Goal: Task Accomplishment & Management: Manage account settings

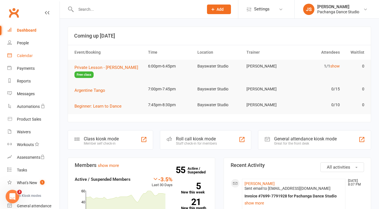
click at [27, 56] on div "Calendar" at bounding box center [25, 55] width 16 height 5
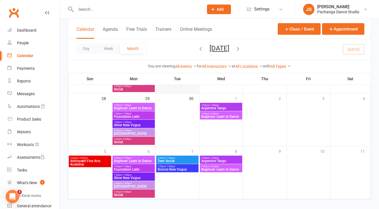
scroll to position [259, 0]
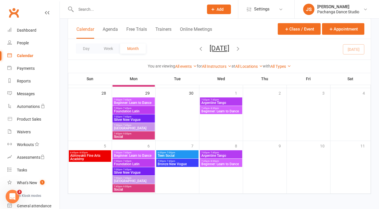
click at [182, 154] on span "Teen Social" at bounding box center [177, 155] width 40 height 3
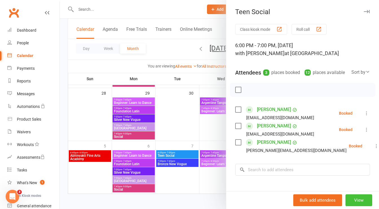
click at [351, 201] on button "View" at bounding box center [359, 200] width 27 height 12
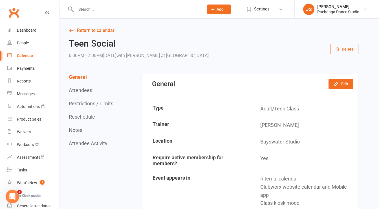
click at [338, 49] on icon "button" at bounding box center [337, 49] width 5 height 5
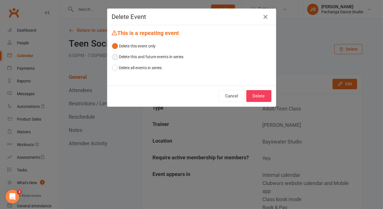
click at [156, 58] on button "Delete this and future events in series" at bounding box center [148, 56] width 72 height 11
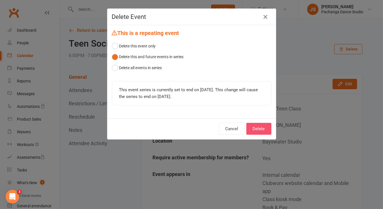
click at [258, 127] on button "Delete" at bounding box center [259, 129] width 25 height 12
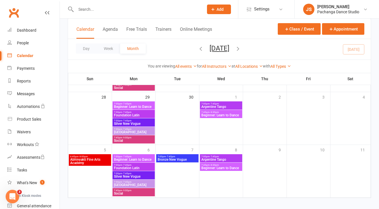
scroll to position [259, 0]
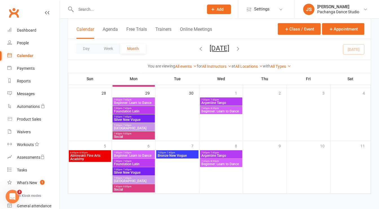
click at [191, 155] on span "Bronze New Vogue" at bounding box center [177, 155] width 40 height 3
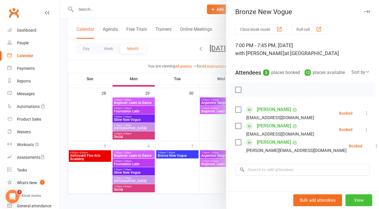
click at [350, 195] on button "View" at bounding box center [359, 200] width 27 height 12
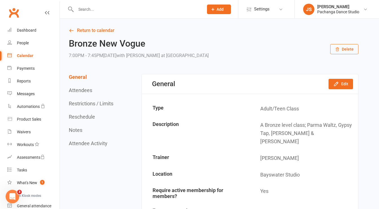
click at [339, 47] on icon "button" at bounding box center [337, 49] width 5 height 5
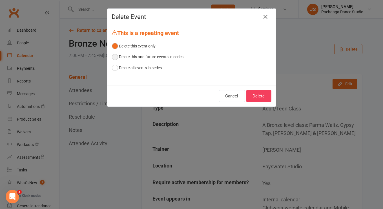
click at [174, 58] on button "Delete this and future events in series" at bounding box center [148, 56] width 72 height 11
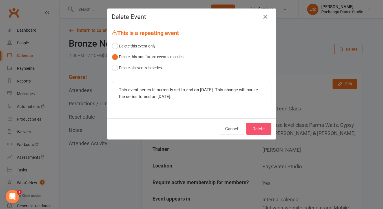
click at [263, 131] on button "Delete" at bounding box center [259, 129] width 25 height 12
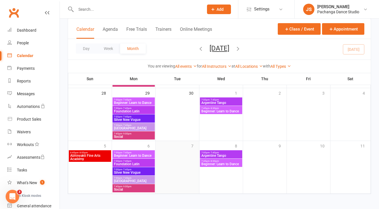
click at [180, 158] on div at bounding box center [177, 172] width 42 height 42
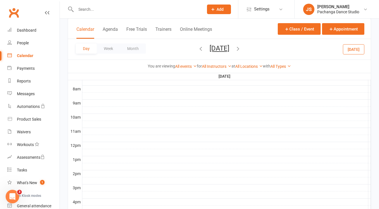
click at [90, 107] on div at bounding box center [226, 110] width 289 height 7
click at [106, 92] on button "Add Appointment" at bounding box center [93, 92] width 33 height 7
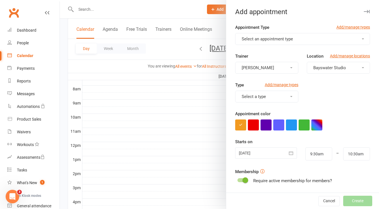
click at [104, 95] on div at bounding box center [219, 104] width 319 height 209
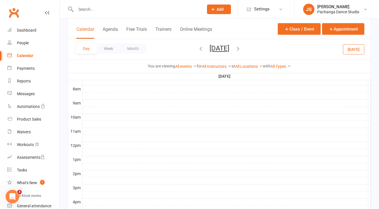
click at [97, 93] on div at bounding box center [226, 96] width 289 height 7
click at [95, 100] on div at bounding box center [226, 103] width 289 height 7
click at [95, 95] on button "Add Event" at bounding box center [91, 94] width 19 height 7
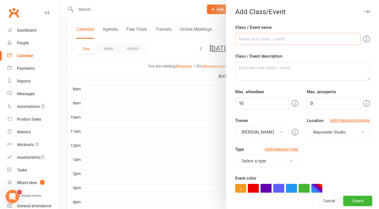
click at [261, 40] on input "Class / Event name" at bounding box center [297, 39] width 125 height 12
type input "Mini Movers"
click at [262, 69] on textarea "Class / Event description" at bounding box center [302, 71] width 135 height 19
drag, startPoint x: 249, startPoint y: 67, endPoint x: 224, endPoint y: 70, distance: 25.1
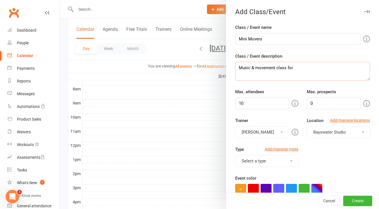
click at [300, 70] on textarea "Music & movement class for" at bounding box center [302, 71] width 135 height 19
type textarea "Music & movement class for 18months +"
click at [278, 118] on div "Trainer [PERSON_NAME] [PERSON_NAME] [PERSON_NAME] [PERSON_NAME] [PERSON_NAME] P…" at bounding box center [267, 127] width 72 height 21
click at [276, 133] on button "[PERSON_NAME]" at bounding box center [262, 132] width 54 height 12
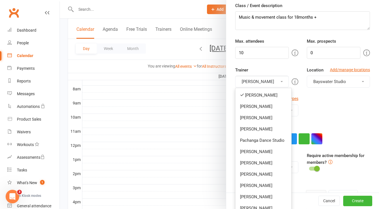
scroll to position [52, 0]
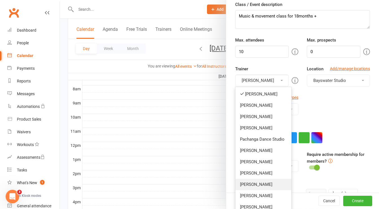
click at [264, 187] on link "[PERSON_NAME]" at bounding box center [264, 184] width 56 height 11
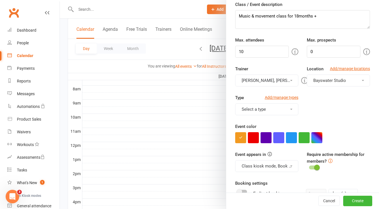
click at [272, 82] on button "[PERSON_NAME], [PERSON_NAME]" at bounding box center [266, 80] width 63 height 12
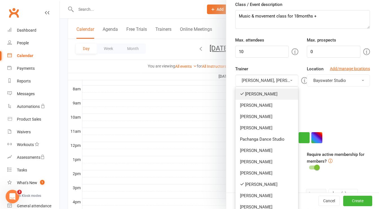
click at [266, 91] on link "[PERSON_NAME]" at bounding box center [267, 93] width 63 height 11
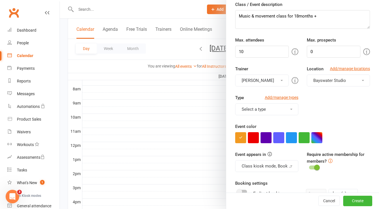
click at [307, 92] on div "Trainer [PERSON_NAME] [PERSON_NAME] [PERSON_NAME] [PERSON_NAME] [PERSON_NAME] P…" at bounding box center [302, 79] width 143 height 29
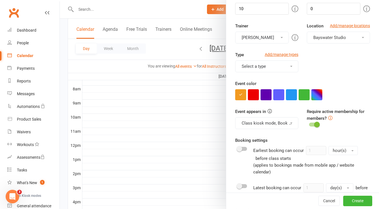
scroll to position [95, 0]
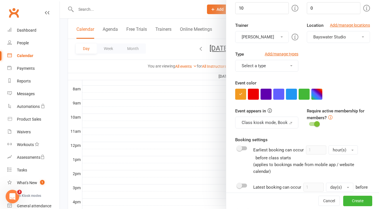
click at [283, 65] on button "Select a type" at bounding box center [266, 66] width 63 height 12
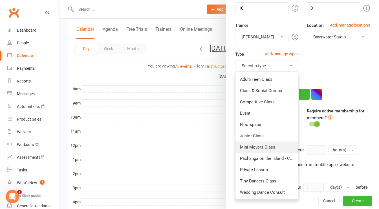
click at [265, 147] on link "Mini Movers Class" at bounding box center [267, 146] width 63 height 11
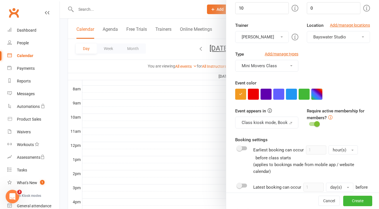
click at [318, 93] on button "button" at bounding box center [317, 94] width 11 height 11
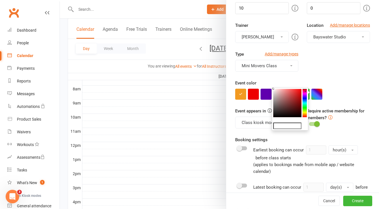
click at [305, 113] on colorpicker-hue at bounding box center [305, 103] width 4 height 28
click at [299, 90] on colorpicker-saturation at bounding box center [287, 103] width 28 height 28
type input "#f5de14"
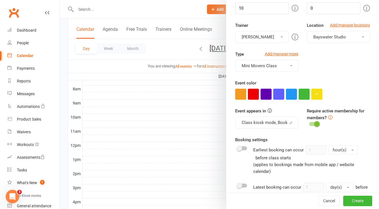
click at [352, 87] on div "Event color" at bounding box center [302, 90] width 135 height 20
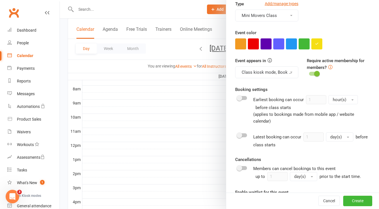
click at [314, 72] on span at bounding box center [317, 74] width 6 height 6
click at [309, 73] on input "checkbox" at bounding box center [309, 73] width 0 height 0
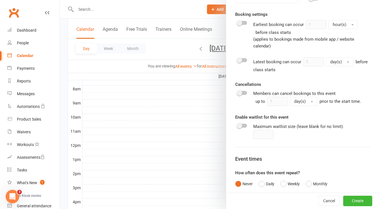
scroll to position [253, 0]
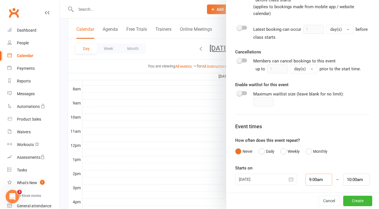
click at [321, 175] on input "9:00am" at bounding box center [319, 180] width 27 height 12
type input "9:30am"
click at [316, 157] on li "9:30am" at bounding box center [319, 161] width 27 height 8
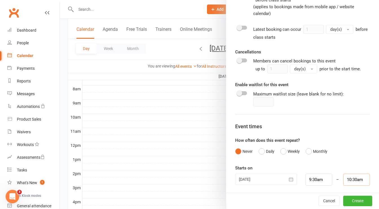
click at [347, 177] on input "10:30am" at bounding box center [356, 180] width 27 height 12
type input "10:00am"
click at [347, 140] on li "10:00am" at bounding box center [357, 140] width 27 height 8
click at [348, 148] on div "Never Daily Weekly Monthly" at bounding box center [302, 151] width 135 height 11
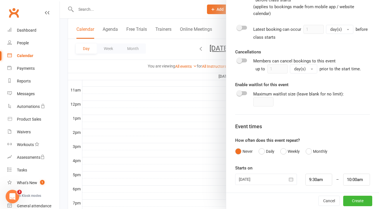
scroll to position [183, 0]
click at [351, 202] on button "Create" at bounding box center [357, 201] width 29 height 10
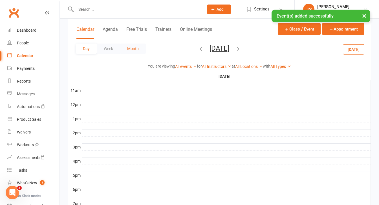
click at [136, 50] on button "Month" at bounding box center [133, 48] width 26 height 10
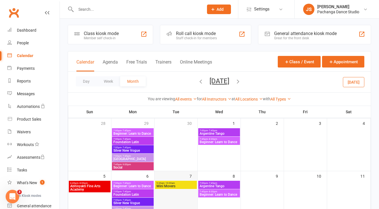
scroll to position [0, 0]
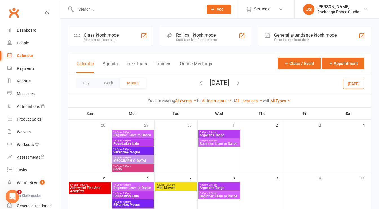
click at [198, 83] on icon "button" at bounding box center [201, 83] width 6 height 6
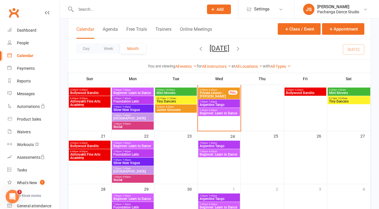
scroll to position [259, 0]
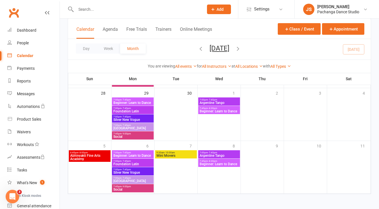
click at [185, 155] on span "Mini Movers" at bounding box center [176, 155] width 40 height 3
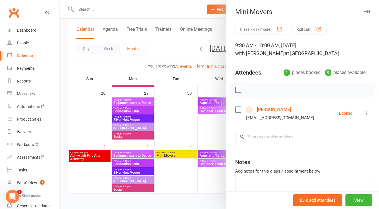
click at [364, 112] on icon at bounding box center [367, 113] width 6 height 6
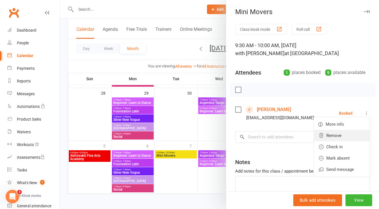
click at [331, 136] on link "Remove" at bounding box center [342, 135] width 56 height 11
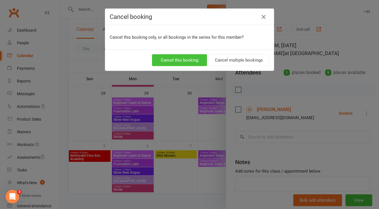
click at [191, 58] on button "Cancel this booking" at bounding box center [179, 60] width 55 height 12
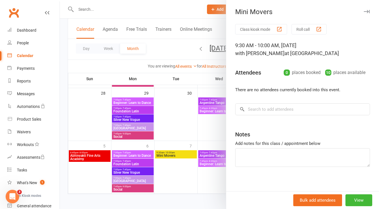
click at [364, 12] on icon "button" at bounding box center [367, 11] width 6 height 3
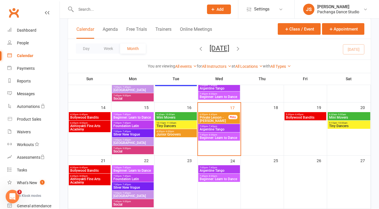
scroll to position [139, 0]
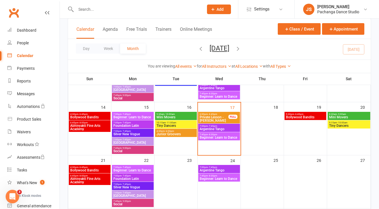
click at [183, 117] on span "Mini Movers" at bounding box center [176, 116] width 40 height 3
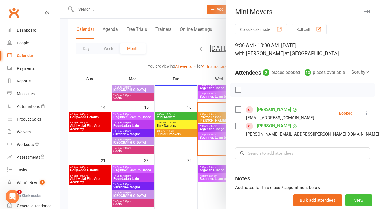
click at [348, 202] on button "View" at bounding box center [359, 200] width 27 height 12
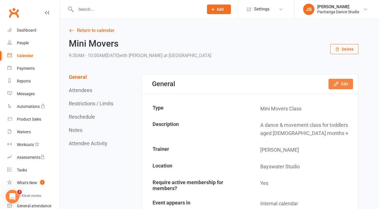
click at [335, 84] on icon "button" at bounding box center [336, 84] width 4 height 4
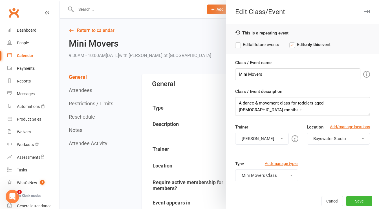
scroll to position [59, 0]
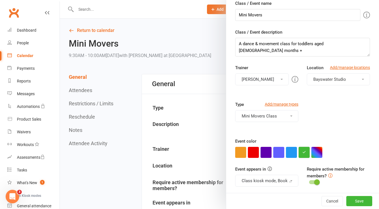
click at [306, 150] on button "button" at bounding box center [304, 152] width 11 height 11
click at [302, 151] on icon "button" at bounding box center [304, 152] width 4 height 4
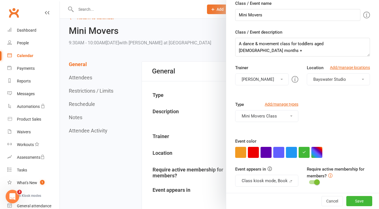
scroll to position [13, 0]
click at [300, 153] on button "button" at bounding box center [304, 152] width 11 height 11
click at [324, 201] on button "Cancel" at bounding box center [332, 201] width 21 height 10
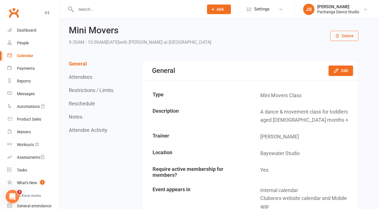
click at [29, 53] on link "Calendar" at bounding box center [33, 55] width 52 height 13
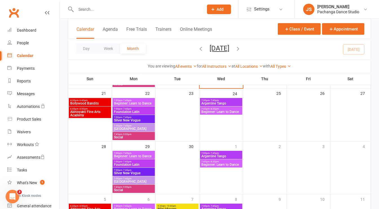
scroll to position [259, 0]
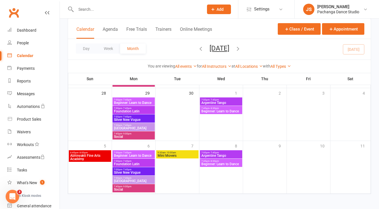
click at [188, 155] on span "Mini Movers" at bounding box center [177, 155] width 40 height 3
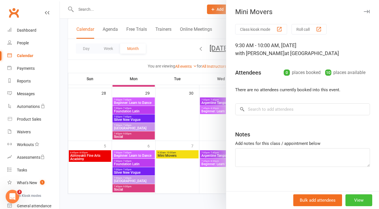
click at [347, 199] on button "View" at bounding box center [359, 200] width 27 height 12
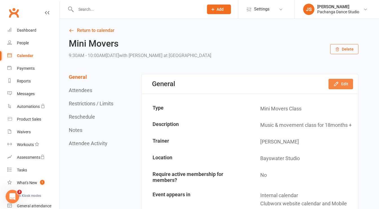
click at [337, 82] on icon "button" at bounding box center [336, 84] width 4 height 4
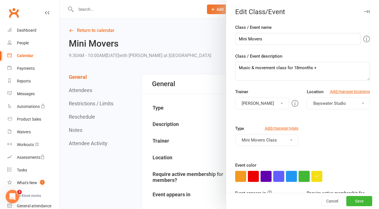
click at [301, 177] on button "button" at bounding box center [304, 176] width 11 height 11
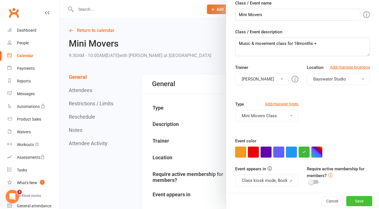
click at [348, 202] on button "Save" at bounding box center [360, 201] width 26 height 10
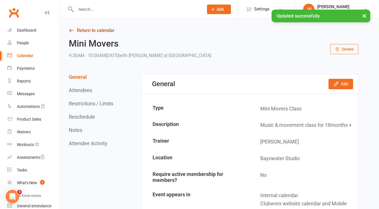
click at [85, 31] on link "Return to calendar" at bounding box center [214, 31] width 290 height 8
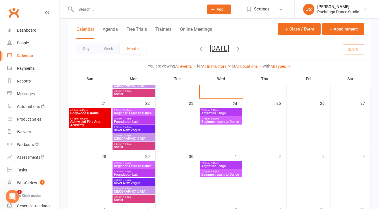
scroll to position [259, 0]
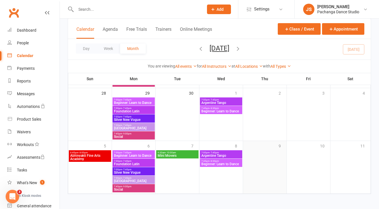
click at [264, 159] on div at bounding box center [265, 172] width 42 height 42
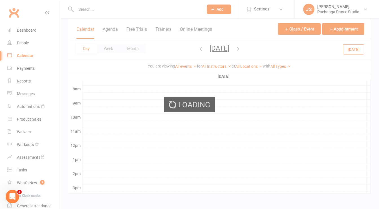
scroll to position [0, 0]
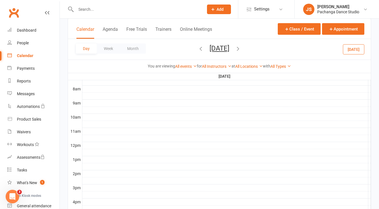
click at [93, 107] on div at bounding box center [226, 110] width 289 height 7
click at [95, 100] on button "Add Event" at bounding box center [89, 98] width 19 height 7
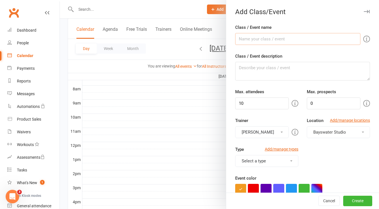
click at [274, 36] on input "Class / Event name" at bounding box center [297, 39] width 125 height 12
type input "Mini Movers"
click at [264, 67] on textarea "Class / Event description" at bounding box center [302, 71] width 135 height 19
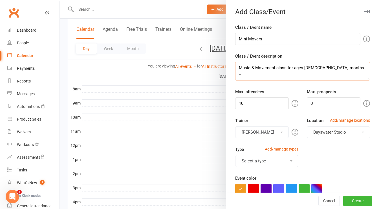
type textarea "Music & Movement class for ages [DEMOGRAPHIC_DATA] months +"
click at [265, 132] on button "[PERSON_NAME]" at bounding box center [262, 132] width 54 height 12
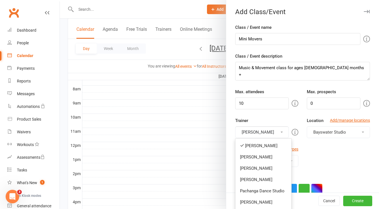
click at [260, 139] on ul "[PERSON_NAME] [PERSON_NAME] [PERSON_NAME] [PERSON_NAME] Pachanga Dance Studio […" at bounding box center [263, 202] width 56 height 128
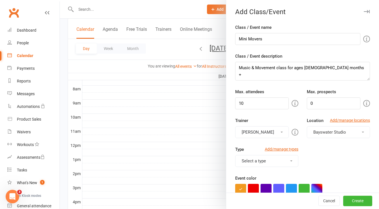
click at [260, 136] on button "[PERSON_NAME]" at bounding box center [262, 132] width 54 height 12
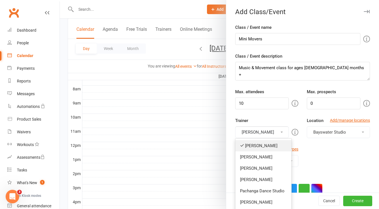
click at [254, 149] on link "[PERSON_NAME]" at bounding box center [264, 145] width 56 height 11
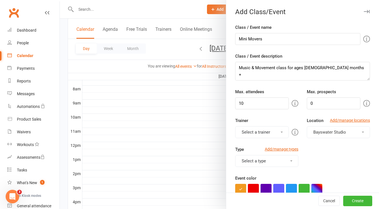
click at [263, 129] on button "Select a trainer" at bounding box center [262, 132] width 54 height 12
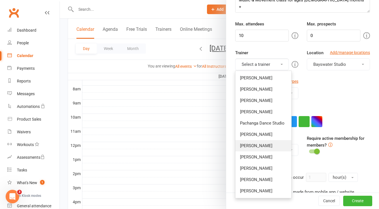
scroll to position [68, 0]
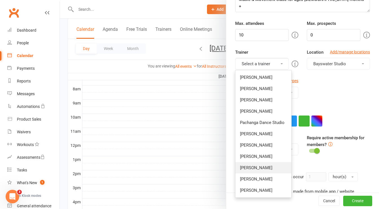
click at [263, 166] on link "[PERSON_NAME]" at bounding box center [264, 167] width 56 height 11
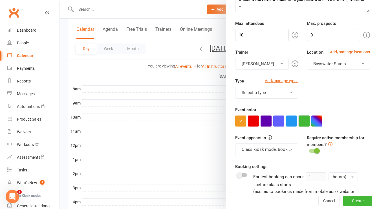
click at [302, 120] on button "button" at bounding box center [304, 120] width 11 height 11
click at [314, 150] on span at bounding box center [317, 151] width 6 height 6
click at [309, 150] on input "checkbox" at bounding box center [309, 150] width 0 height 0
click at [352, 147] on div "Require active membership for members?" at bounding box center [339, 144] width 72 height 20
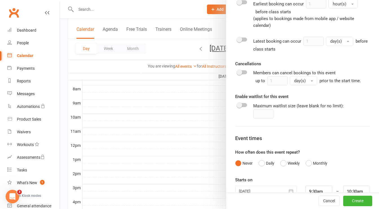
scroll to position [253, 0]
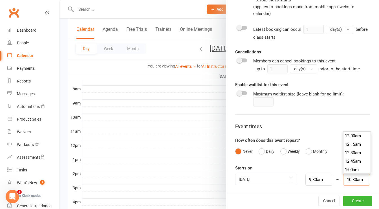
click at [343, 177] on input "10:30am" at bounding box center [356, 180] width 27 height 12
type input "10:00am"
click at [344, 141] on li "10:00am" at bounding box center [357, 141] width 27 height 8
click at [344, 141] on div "How often does this event repeat? Never Daily Weekly Monthly" at bounding box center [302, 147] width 135 height 20
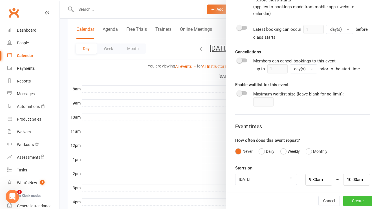
click at [345, 201] on button "Create" at bounding box center [357, 201] width 29 height 10
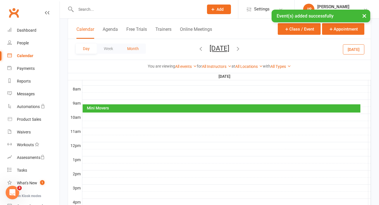
click at [134, 48] on button "Month" at bounding box center [133, 48] width 26 height 10
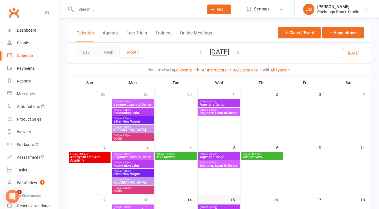
scroll to position [43, 0]
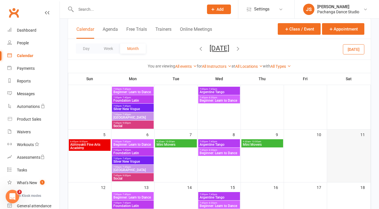
click at [343, 144] on div at bounding box center [349, 160] width 42 height 42
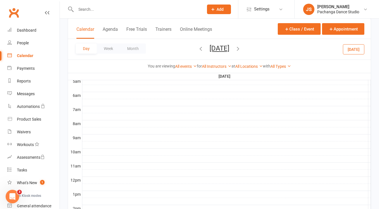
scroll to position [106, 0]
click at [91, 129] on div at bounding box center [226, 132] width 289 height 7
click at [94, 120] on button "Add Event" at bounding box center [87, 120] width 19 height 7
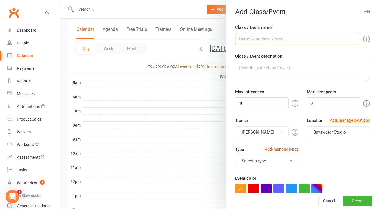
click at [265, 40] on input "Class / Event name" at bounding box center [297, 39] width 125 height 12
type input "Mini Movers"
click at [255, 73] on textarea "Class / Event description" at bounding box center [302, 71] width 135 height 19
type textarea "u"
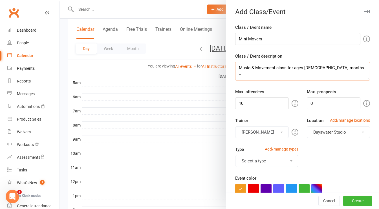
type textarea "Music & Movement class for ages [DEMOGRAPHIC_DATA] months +"
click at [270, 132] on button "[PERSON_NAME]" at bounding box center [262, 132] width 54 height 12
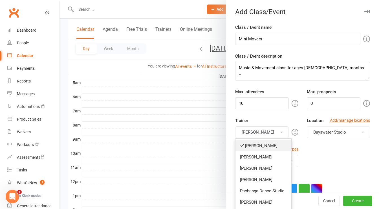
click at [265, 141] on link "[PERSON_NAME]" at bounding box center [264, 145] width 56 height 11
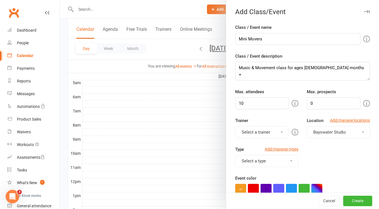
click at [265, 134] on button "Select a trainer" at bounding box center [262, 132] width 54 height 12
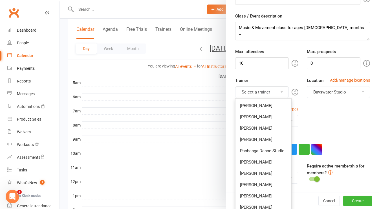
scroll to position [40, 0]
click at [259, 195] on link "[PERSON_NAME]" at bounding box center [264, 195] width 56 height 11
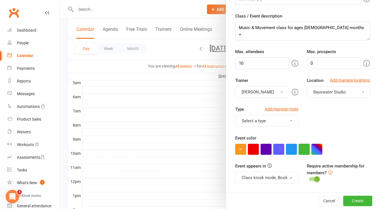
click at [302, 150] on button "button" at bounding box center [304, 149] width 11 height 11
click at [348, 135] on div "Event color" at bounding box center [302, 145] width 135 height 20
click at [280, 122] on button "Select a type" at bounding box center [266, 121] width 63 height 12
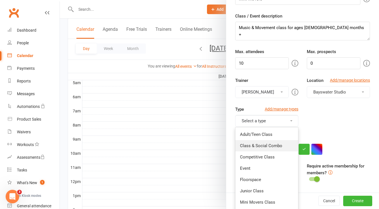
scroll to position [76, 0]
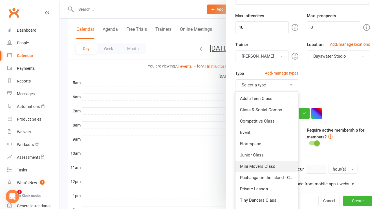
click at [265, 166] on link "Mini Movers Class" at bounding box center [267, 166] width 63 height 11
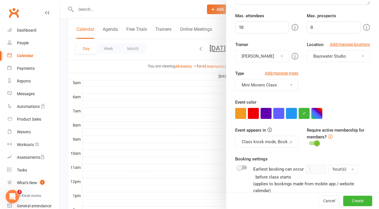
click at [337, 104] on div "Event color" at bounding box center [302, 109] width 135 height 20
click at [314, 143] on span at bounding box center [317, 143] width 6 height 6
click at [309, 142] on input "checkbox" at bounding box center [309, 142] width 0 height 0
click at [327, 145] on div "Require active membership for members?" at bounding box center [339, 137] width 72 height 20
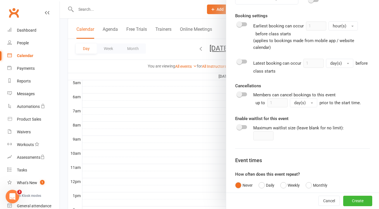
scroll to position [253, 0]
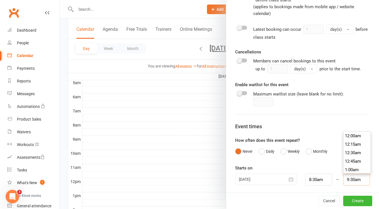
click at [344, 176] on input "9:30am" at bounding box center [356, 180] width 27 height 12
type input "9:00am"
click at [345, 135] on li "9:00am" at bounding box center [357, 137] width 27 height 8
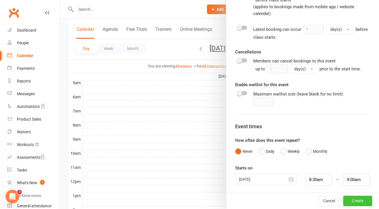
click at [351, 197] on button "Create" at bounding box center [357, 201] width 29 height 10
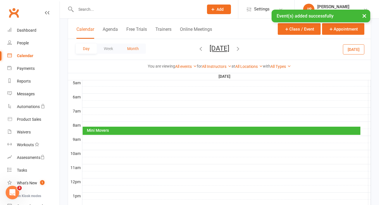
click at [137, 48] on button "Month" at bounding box center [133, 48] width 26 height 10
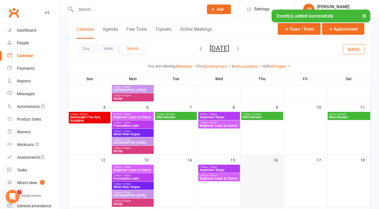
scroll to position [70, 0]
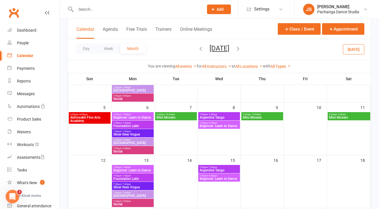
click at [267, 116] on span "Mini Movers" at bounding box center [263, 117] width 40 height 3
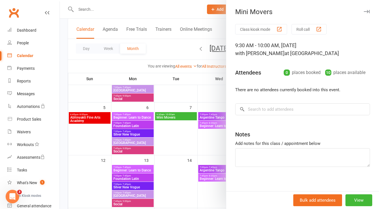
click at [346, 194] on div "Bulk add attendees View" at bounding box center [302, 200] width 153 height 18
click at [348, 198] on button "View" at bounding box center [359, 200] width 27 height 12
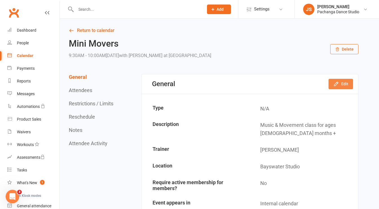
click at [341, 84] on button "Edit" at bounding box center [341, 84] width 25 height 10
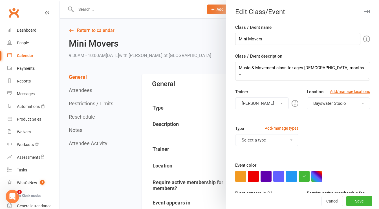
click at [262, 139] on button "Select a type" at bounding box center [266, 140] width 63 height 12
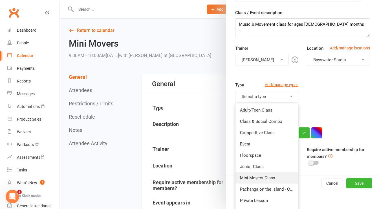
click at [261, 177] on link "Mini Movers Class" at bounding box center [267, 177] width 63 height 11
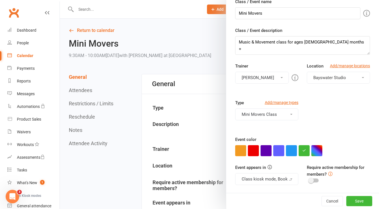
scroll to position [24, 0]
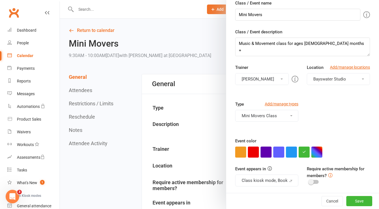
click at [332, 150] on div at bounding box center [302, 151] width 135 height 11
click at [351, 199] on button "Save" at bounding box center [360, 201] width 26 height 10
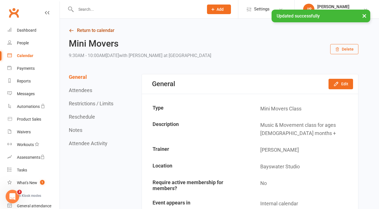
click at [84, 31] on link "Return to calendar" at bounding box center [214, 31] width 290 height 8
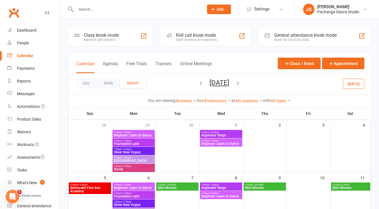
click at [198, 79] on button "button" at bounding box center [201, 84] width 6 height 10
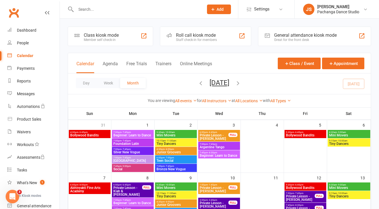
click at [185, 141] on span "10:15am - 11:00am" at bounding box center [176, 140] width 40 height 3
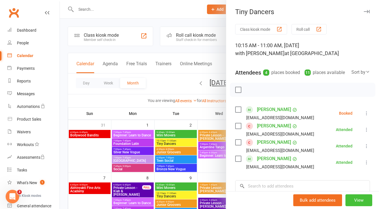
click at [348, 202] on button "View" at bounding box center [359, 200] width 27 height 12
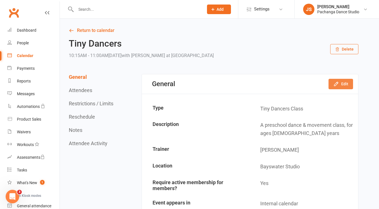
click at [337, 82] on icon "button" at bounding box center [337, 84] width 6 height 6
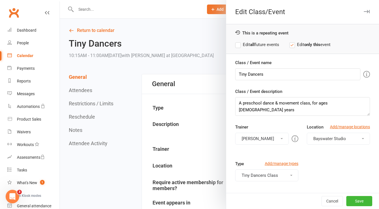
scroll to position [59, 0]
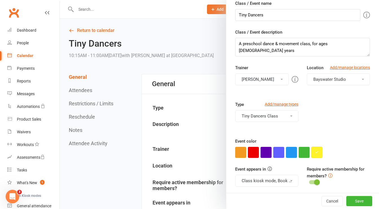
click at [315, 150] on icon "button" at bounding box center [317, 152] width 4 height 4
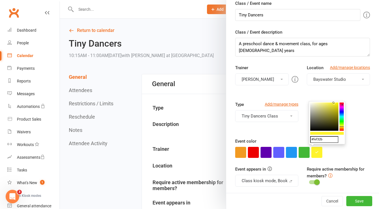
drag, startPoint x: 326, startPoint y: 138, endPoint x: 301, endPoint y: 139, distance: 24.9
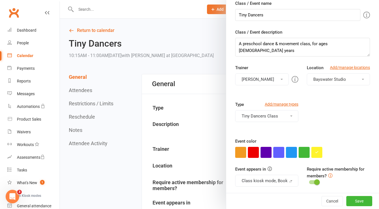
click at [356, 151] on div at bounding box center [302, 152] width 135 height 11
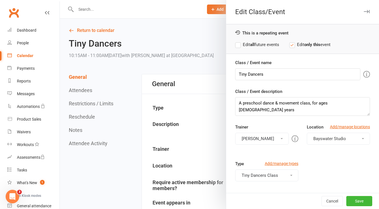
click at [364, 12] on icon "button" at bounding box center [367, 11] width 6 height 3
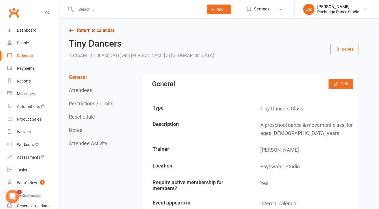
click at [72, 34] on link "Return to calendar" at bounding box center [214, 31] width 290 height 8
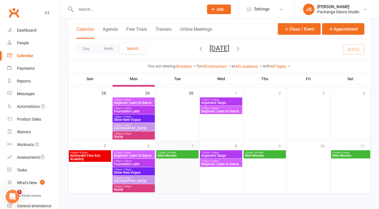
click at [174, 162] on div at bounding box center [177, 172] width 42 height 42
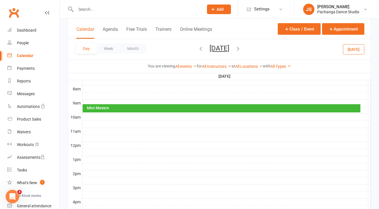
click at [90, 115] on div at bounding box center [226, 117] width 289 height 7
click at [91, 110] on button "Add Event" at bounding box center [86, 109] width 19 height 7
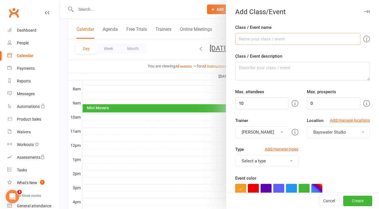
click at [284, 41] on input "Class / Event name" at bounding box center [297, 39] width 125 height 12
type input "Tiny Dancers"
click at [257, 69] on textarea "Class / Event description" at bounding box center [302, 71] width 135 height 19
type textarea "A dance & movement class for ages [DEMOGRAPHIC_DATA] +"
click at [266, 135] on button "[PERSON_NAME]" at bounding box center [262, 132] width 54 height 12
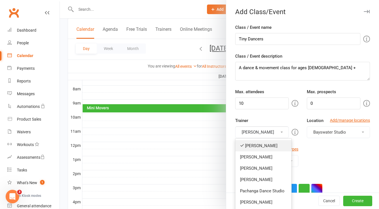
click at [262, 142] on link "[PERSON_NAME]" at bounding box center [264, 145] width 56 height 11
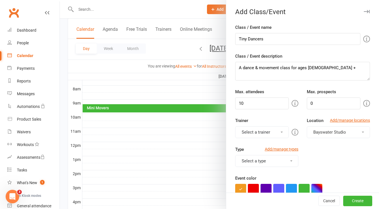
click at [262, 136] on button "Select a trainer" at bounding box center [262, 132] width 54 height 12
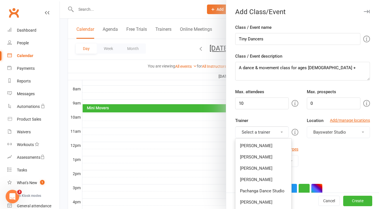
click at [262, 136] on button "Select a trainer" at bounding box center [262, 132] width 54 height 12
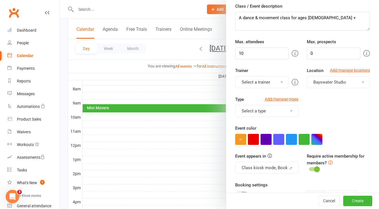
scroll to position [51, 0]
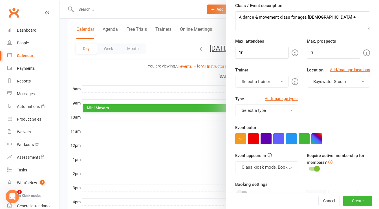
click at [265, 76] on button "Select a trainer" at bounding box center [262, 82] width 54 height 12
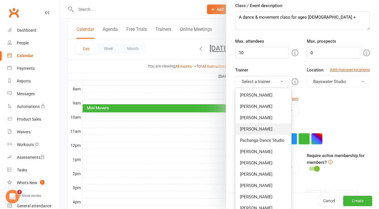
scroll to position [76, 0]
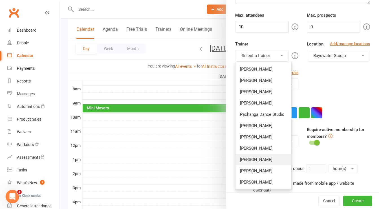
click at [257, 162] on link "[PERSON_NAME]" at bounding box center [264, 159] width 56 height 11
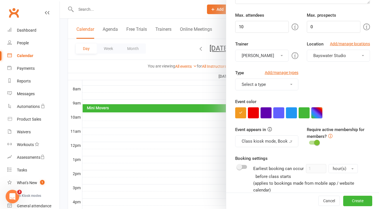
click at [315, 109] on button "button" at bounding box center [317, 112] width 11 height 11
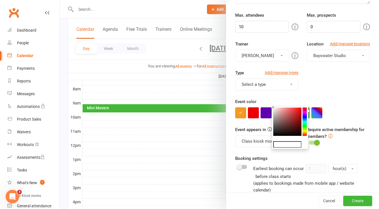
click at [287, 141] on input "text" at bounding box center [287, 144] width 28 height 7
paste input "#fef32b"
type input "#fef32b"
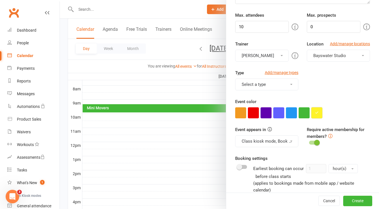
click at [312, 109] on button "button" at bounding box center [317, 112] width 11 height 11
click at [329, 109] on div at bounding box center [302, 112] width 135 height 11
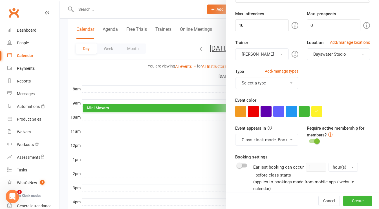
scroll to position [80, 0]
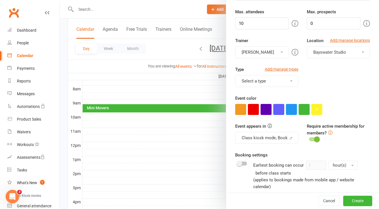
click at [278, 78] on button "Select a type" at bounding box center [266, 81] width 63 height 12
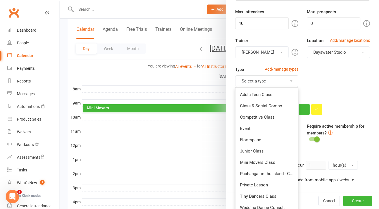
scroll to position [105, 0]
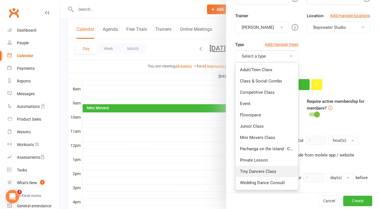
click at [269, 173] on link "Tiny Dancers Class" at bounding box center [267, 171] width 63 height 11
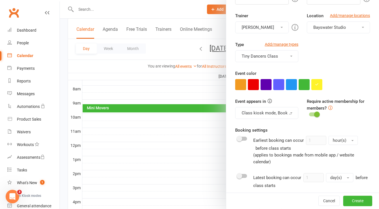
click at [340, 122] on div "Event appears in Class kiosk mode, Book & Pay, Roll call, Clubworx website cale…" at bounding box center [302, 112] width 143 height 29
click at [314, 113] on span at bounding box center [317, 114] width 6 height 6
click at [309, 113] on input "checkbox" at bounding box center [309, 113] width 0 height 0
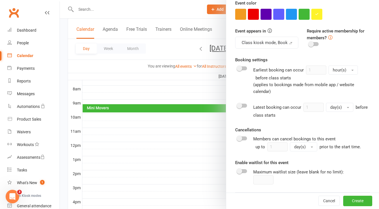
scroll to position [178, 0]
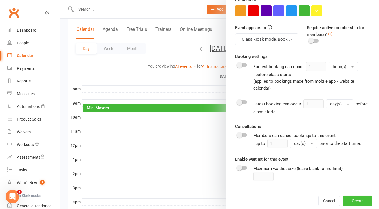
click at [355, 199] on button "Create" at bounding box center [357, 201] width 29 height 10
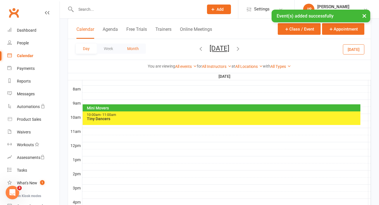
click at [139, 49] on button "Month" at bounding box center [133, 48] width 26 height 10
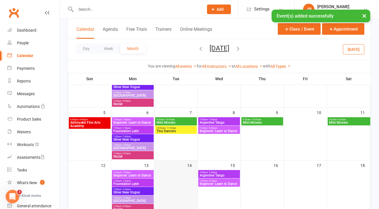
scroll to position [65, 0]
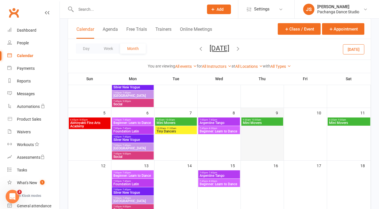
click at [261, 133] on div at bounding box center [263, 139] width 42 height 42
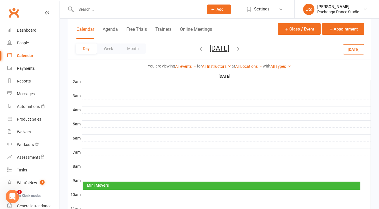
scroll to position [113, 0]
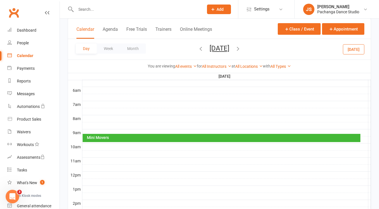
click at [93, 145] on div at bounding box center [226, 146] width 289 height 7
click at [93, 139] on button "Add Event" at bounding box center [89, 139] width 19 height 7
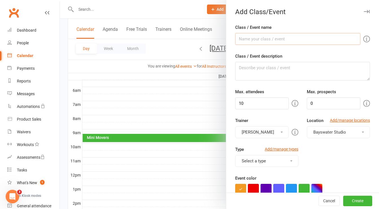
click at [268, 43] on input "Class / Event name" at bounding box center [297, 39] width 125 height 12
click at [269, 41] on input "Mini Movers" at bounding box center [297, 39] width 125 height 12
drag, startPoint x: 269, startPoint y: 41, endPoint x: 231, endPoint y: 41, distance: 38.7
click at [236, 41] on input "Mini Movers" at bounding box center [297, 39] width 125 height 12
type input "Tiny Dancers"
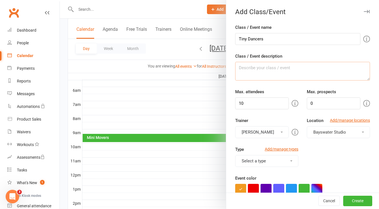
click at [248, 69] on textarea "Class / Event description" at bounding box center [302, 71] width 135 height 19
type textarea "A dance & movement class for ages [DEMOGRAPHIC_DATA] +"
click at [273, 134] on button "[PERSON_NAME]" at bounding box center [262, 132] width 54 height 12
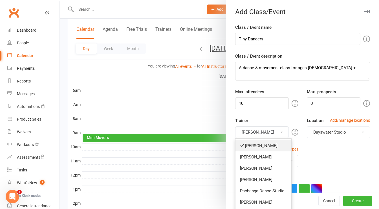
click at [264, 145] on link "[PERSON_NAME]" at bounding box center [264, 145] width 56 height 11
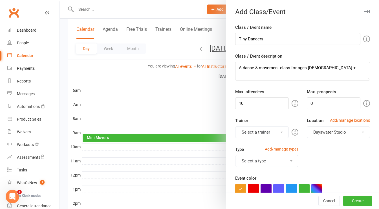
click at [264, 132] on button "Select a trainer" at bounding box center [262, 132] width 54 height 12
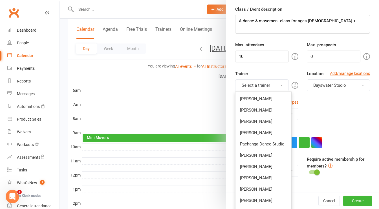
scroll to position [48, 0]
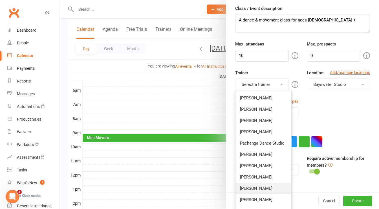
click at [262, 185] on link "[PERSON_NAME]" at bounding box center [264, 188] width 56 height 11
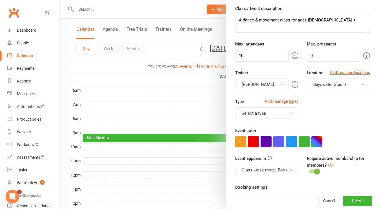
click at [282, 112] on button "Select a type" at bounding box center [266, 113] width 63 height 12
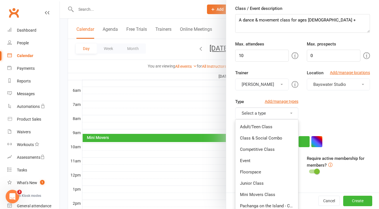
scroll to position [82, 0]
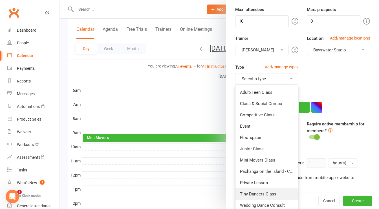
click at [263, 192] on link "Tiny Dancers Class" at bounding box center [267, 193] width 63 height 11
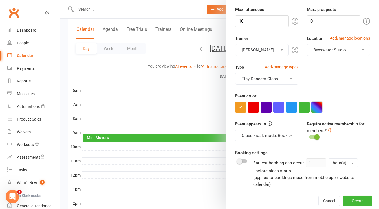
click at [315, 108] on button "button" at bounding box center [317, 107] width 11 height 11
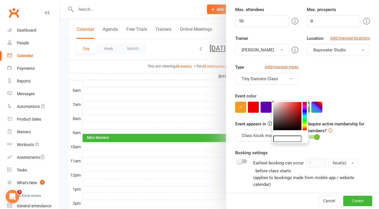
paste input "#fef32b"
type input "#fef32b"
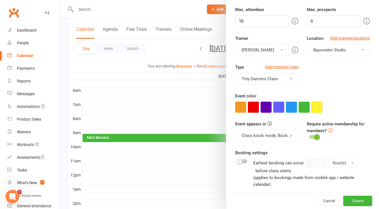
click at [318, 104] on button "button" at bounding box center [317, 107] width 11 height 11
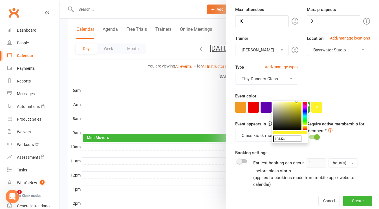
click at [332, 106] on div at bounding box center [302, 107] width 135 height 11
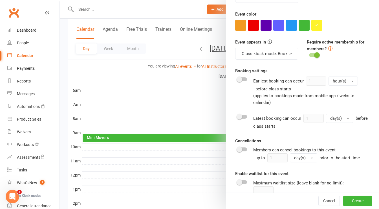
scroll to position [166, 0]
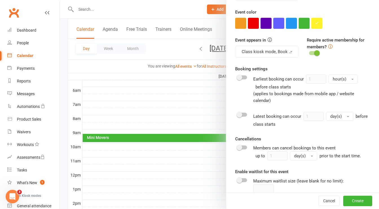
click at [314, 51] on span at bounding box center [317, 53] width 6 height 6
click at [309, 52] on input "checkbox" at bounding box center [309, 52] width 0 height 0
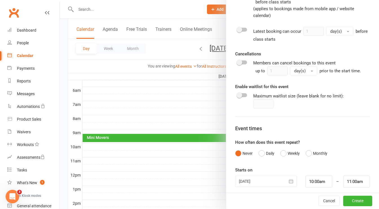
scroll to position [253, 0]
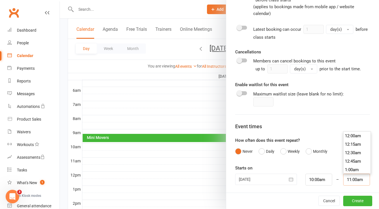
click at [345, 179] on input "11:00am" at bounding box center [356, 180] width 27 height 12
click at [318, 179] on input "10:00am" at bounding box center [319, 180] width 27 height 12
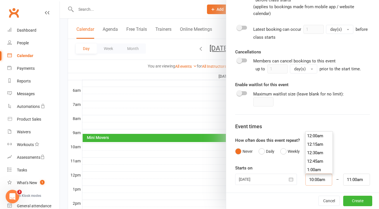
scroll to position [330, 0]
type input "10:15am"
click at [317, 153] on li "10:15am" at bounding box center [319, 153] width 27 height 8
click at [352, 180] on input "11:15am" at bounding box center [356, 180] width 27 height 12
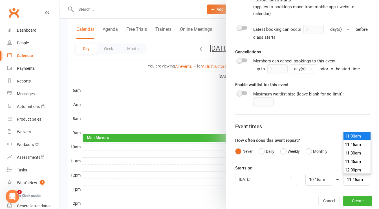
type input "11:00am"
click at [350, 132] on li "11:00am" at bounding box center [357, 136] width 27 height 8
click at [353, 143] on div "How often does this event repeat? Never Daily Weekly Monthly" at bounding box center [302, 147] width 135 height 20
click at [350, 201] on button "Create" at bounding box center [357, 201] width 29 height 10
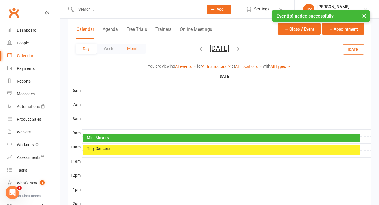
click at [137, 47] on button "Month" at bounding box center [133, 48] width 26 height 10
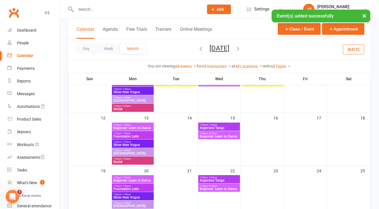
scroll to position [67, 0]
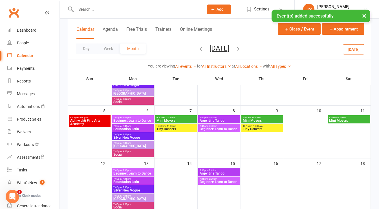
click at [181, 127] on span "Tiny Dancers" at bounding box center [176, 128] width 40 height 3
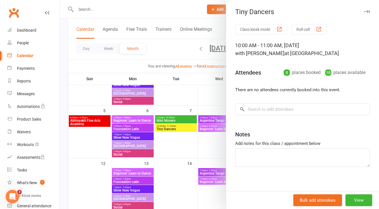
scroll to position [0, 0]
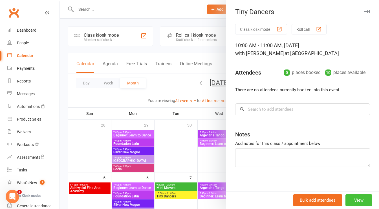
click at [352, 202] on button "View" at bounding box center [359, 200] width 27 height 12
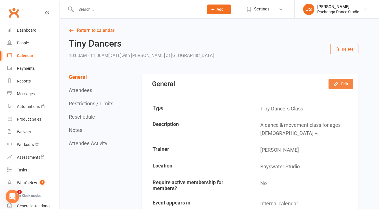
click at [339, 82] on icon "button" at bounding box center [337, 84] width 6 height 6
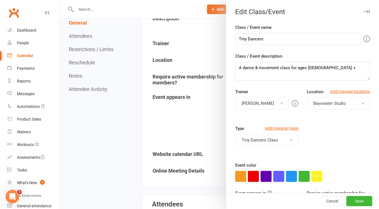
scroll to position [24, 0]
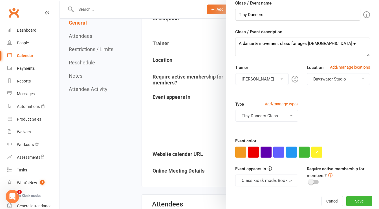
click at [184, 115] on div at bounding box center [219, 104] width 319 height 209
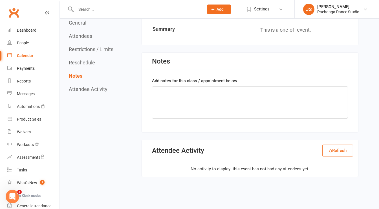
scroll to position [474, 0]
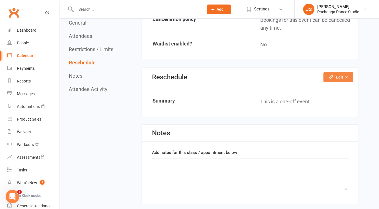
click at [341, 72] on button "Edit" at bounding box center [339, 77] width 30 height 10
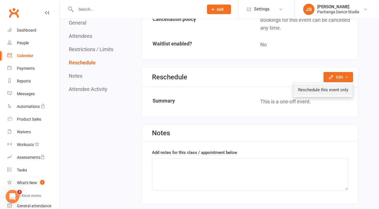
click at [336, 84] on link "Reschedule this event only" at bounding box center [323, 89] width 59 height 11
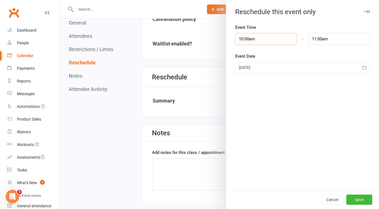
click at [265, 36] on input "10:00am" at bounding box center [266, 39] width 62 height 12
type input "10:15am"
click at [249, 67] on li "10:15am" at bounding box center [249, 66] width 27 height 8
click at [321, 43] on input "11:15am" at bounding box center [339, 39] width 62 height 12
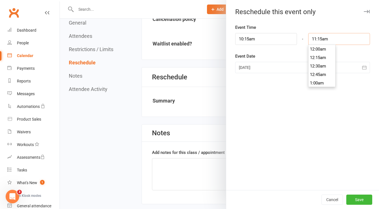
scroll to position [372, 0]
type input "11:00am"
click at [320, 50] on li "11:00am" at bounding box center [322, 49] width 27 height 8
click at [320, 51] on div "Event Time 10:15am 12:00am 12:15am 12:30am 12:45am 1:00am 1:15am 1:30am 1:45am …" at bounding box center [302, 107] width 153 height 166
click at [356, 197] on button "Save" at bounding box center [360, 199] width 26 height 10
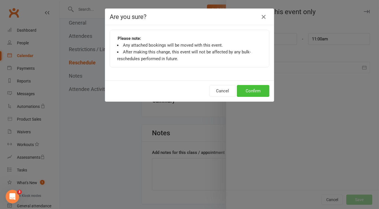
click at [251, 89] on button "Confirm" at bounding box center [253, 91] width 32 height 12
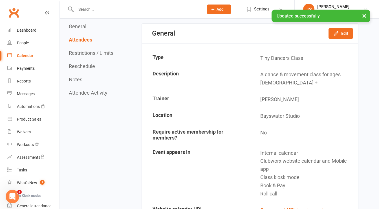
scroll to position [0, 0]
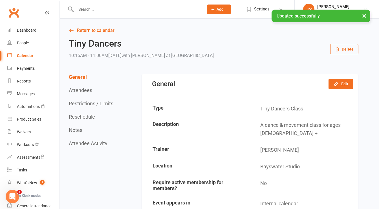
click at [74, 30] on link "Return to calendar" at bounding box center [214, 31] width 290 height 8
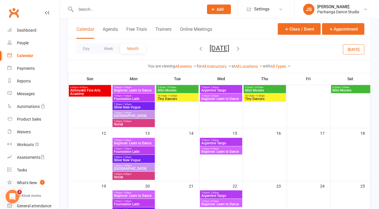
scroll to position [64, 0]
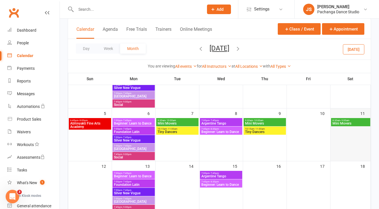
click at [346, 131] on div at bounding box center [350, 139] width 39 height 42
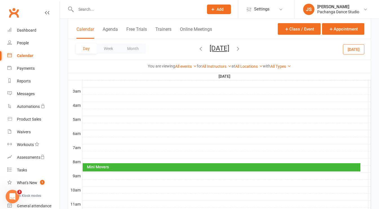
scroll to position [0, 0]
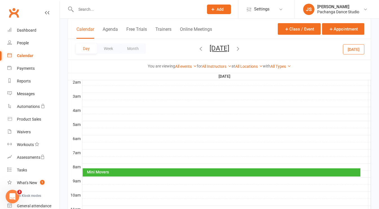
click at [97, 179] on div at bounding box center [226, 180] width 289 height 7
click at [95, 174] on button "Add Event" at bounding box center [93, 173] width 19 height 7
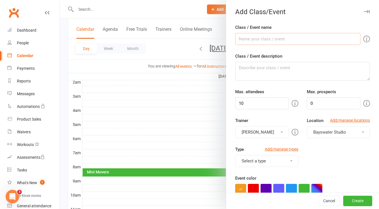
click at [268, 36] on input "Class / Event name" at bounding box center [297, 39] width 125 height 12
type input "Tiny Dancers"
click at [271, 65] on textarea "Class / Event description" at bounding box center [302, 71] width 135 height 19
type textarea "A dance & movement class for ages [DEMOGRAPHIC_DATA] +"
click at [278, 126] on button "[PERSON_NAME]" at bounding box center [262, 132] width 54 height 12
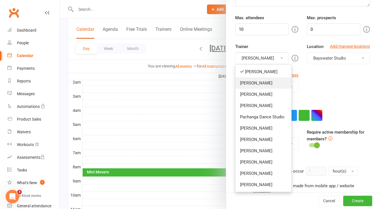
scroll to position [74, 0]
click at [262, 160] on link "[PERSON_NAME]" at bounding box center [264, 161] width 56 height 11
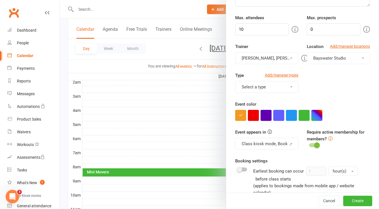
click at [266, 57] on button "[PERSON_NAME], [PERSON_NAME]" at bounding box center [266, 58] width 63 height 12
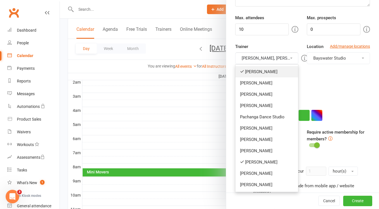
click at [260, 69] on link "[PERSON_NAME]" at bounding box center [267, 71] width 63 height 11
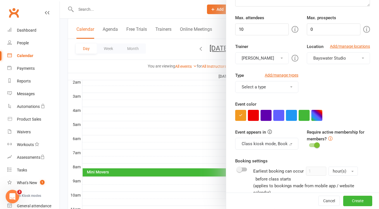
click at [262, 85] on button "Select a type" at bounding box center [266, 87] width 63 height 12
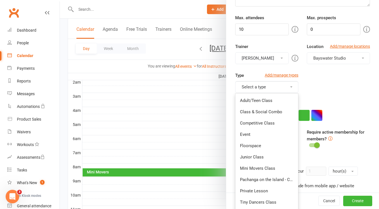
scroll to position [93, 0]
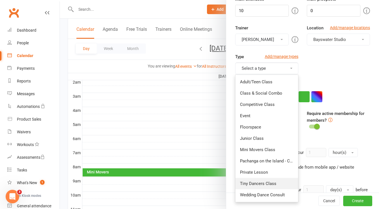
click at [261, 184] on link "Tiny Dancers Class" at bounding box center [267, 183] width 63 height 11
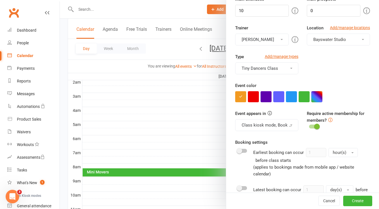
click at [318, 97] on button "button" at bounding box center [317, 96] width 11 height 11
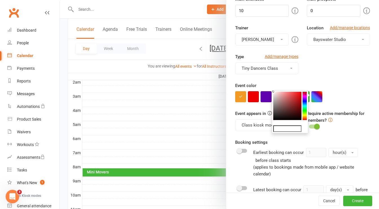
paste input "#fef32b"
type input "#fef32b"
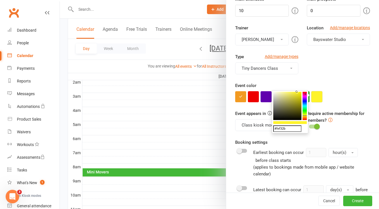
click at [316, 92] on button "button" at bounding box center [317, 96] width 11 height 11
click at [338, 98] on div at bounding box center [302, 96] width 135 height 11
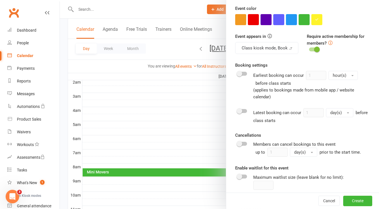
scroll to position [171, 0]
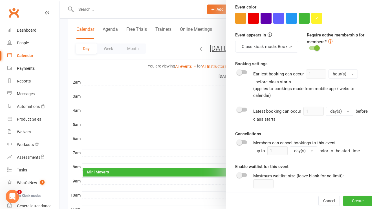
click at [314, 45] on span at bounding box center [317, 48] width 6 height 6
click at [309, 47] on input "checkbox" at bounding box center [309, 47] width 0 height 0
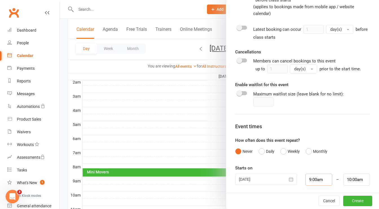
click at [310, 178] on input "9:00am" at bounding box center [319, 180] width 27 height 12
type input "9:15am"
click at [311, 151] on li "9:15am" at bounding box center [319, 153] width 27 height 8
click at [343, 178] on input "10:15am" at bounding box center [356, 180] width 27 height 12
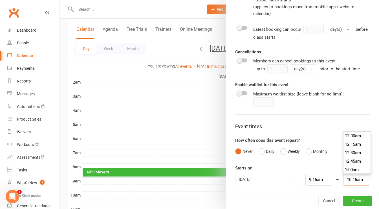
scroll to position [338, 0]
type input "10:00am"
click at [349, 132] on li "10:00am" at bounding box center [357, 136] width 27 height 8
click at [355, 146] on div "Never Daily Weekly Monthly" at bounding box center [302, 151] width 135 height 11
click at [355, 201] on button "Create" at bounding box center [357, 201] width 29 height 10
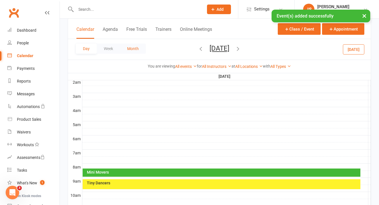
click at [135, 47] on button "Month" at bounding box center [133, 48] width 26 height 10
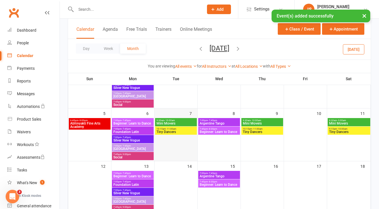
click at [173, 143] on div at bounding box center [176, 139] width 42 height 42
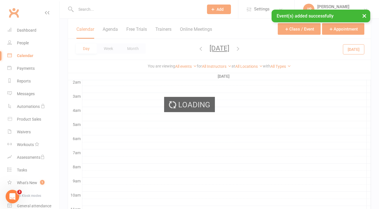
scroll to position [0, 0]
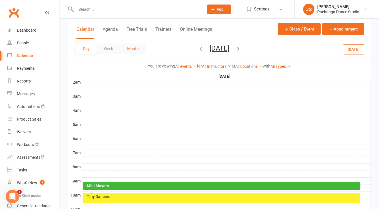
click at [137, 47] on button "Month" at bounding box center [133, 48] width 26 height 10
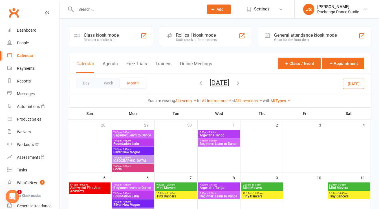
click at [198, 83] on icon "button" at bounding box center [201, 83] width 6 height 6
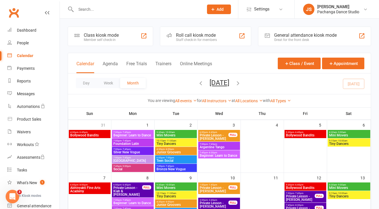
click at [187, 148] on span "4:30pm - 6:00pm" at bounding box center [176, 149] width 40 height 3
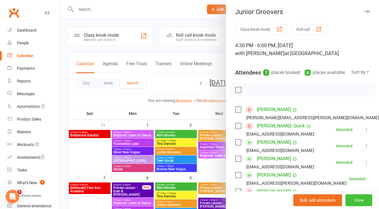
click at [357, 200] on button "View" at bounding box center [359, 200] width 27 height 12
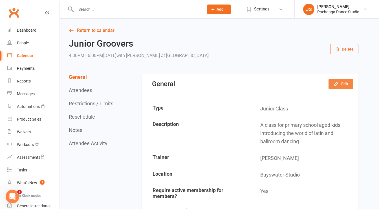
click at [338, 86] on icon "button" at bounding box center [337, 84] width 6 height 6
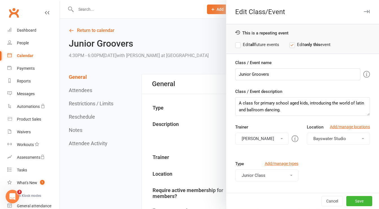
click at [364, 12] on icon "button" at bounding box center [367, 11] width 6 height 3
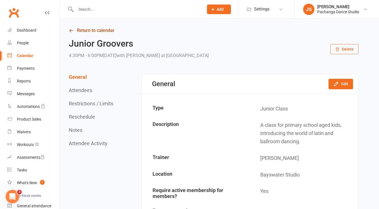
click at [89, 27] on link "Return to calendar" at bounding box center [214, 31] width 290 height 8
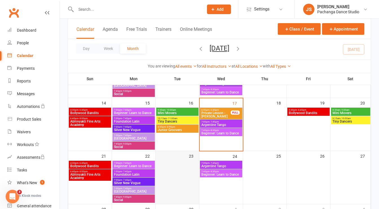
scroll to position [142, 0]
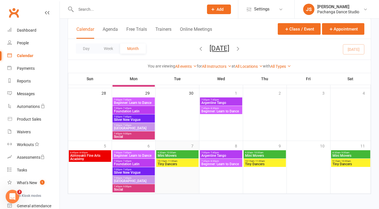
click at [175, 173] on div at bounding box center [177, 172] width 42 height 42
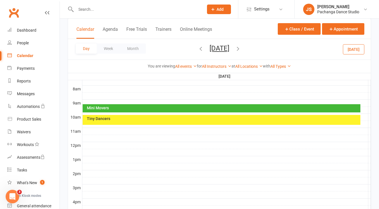
scroll to position [214, 0]
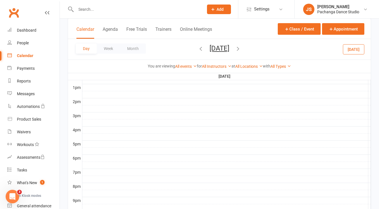
click at [92, 133] on div at bounding box center [226, 136] width 289 height 7
click at [95, 122] on button "Add Event" at bounding box center [88, 123] width 19 height 7
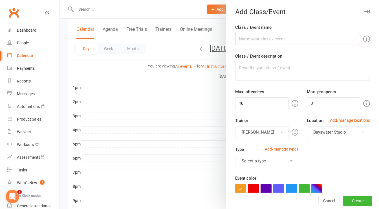
click at [268, 36] on input "Class / Event name" at bounding box center [297, 39] width 125 height 12
type input "Junior Groovers"
click at [256, 73] on textarea "Class / Event description" at bounding box center [302, 71] width 135 height 19
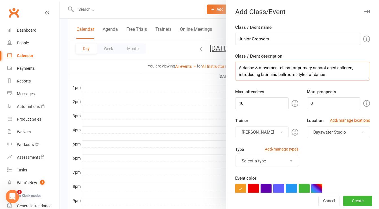
type textarea "A dance & movement class for primary school aged children, introducing latin an…"
click at [268, 132] on button "[PERSON_NAME]" at bounding box center [262, 132] width 54 height 12
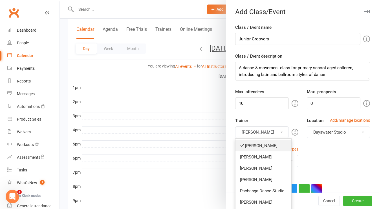
click at [262, 141] on link "[PERSON_NAME]" at bounding box center [264, 145] width 56 height 11
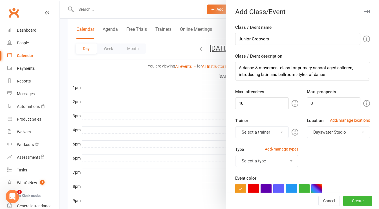
click at [266, 127] on button "Select a trainer" at bounding box center [262, 132] width 54 height 12
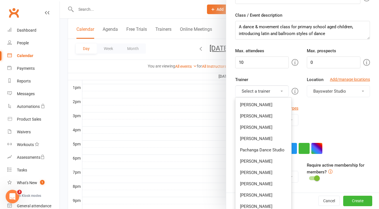
scroll to position [44, 0]
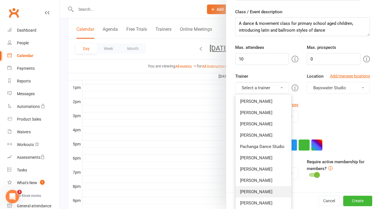
click at [259, 189] on link "[PERSON_NAME]" at bounding box center [264, 191] width 56 height 11
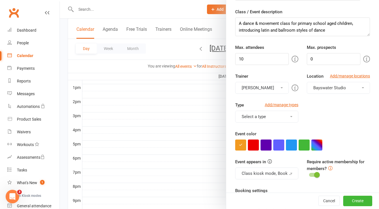
click at [321, 108] on div "Type Add/manage types Select a type Adult/Teen Class Class & Social Combo Compe…" at bounding box center [302, 116] width 143 height 29
click at [283, 118] on button "Select a type" at bounding box center [266, 117] width 63 height 12
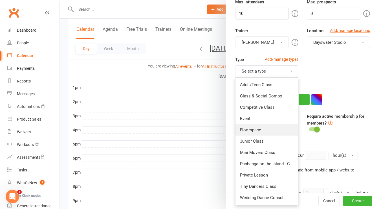
scroll to position [90, 0]
click at [269, 136] on link "Junior Class" at bounding box center [267, 140] width 63 height 11
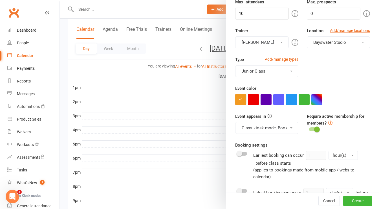
click at [240, 99] on icon "button" at bounding box center [241, 99] width 4 height 4
click at [314, 129] on span at bounding box center [317, 129] width 6 height 6
click at [309, 128] on input "checkbox" at bounding box center [309, 128] width 0 height 0
click at [331, 132] on div "Event appears in Class kiosk mode, Book & Pay, Roll call, Clubworx website cale…" at bounding box center [302, 127] width 143 height 29
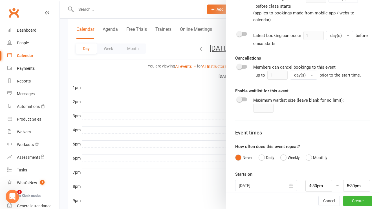
scroll to position [253, 0]
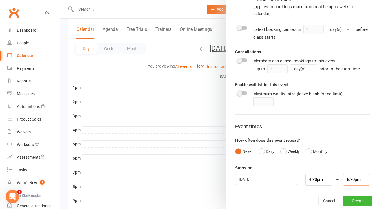
click at [346, 179] on input "5:30pm" at bounding box center [356, 180] width 27 height 12
type input "6:00pm"
click at [346, 158] on li "6:00pm" at bounding box center [357, 161] width 27 height 8
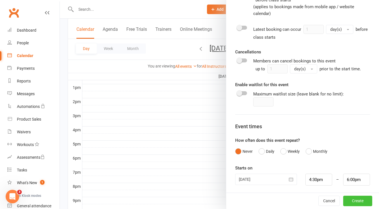
click at [350, 201] on button "Create" at bounding box center [357, 201] width 29 height 10
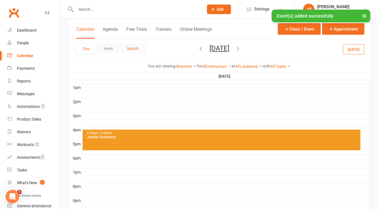
click at [133, 51] on button "Month" at bounding box center [133, 48] width 26 height 10
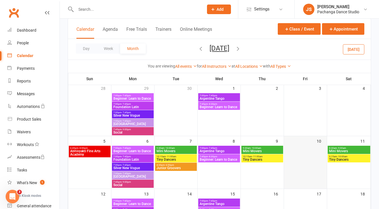
scroll to position [58, 0]
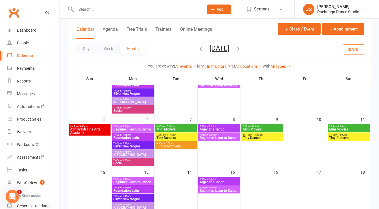
click at [352, 47] on button "[DATE]" at bounding box center [353, 49] width 21 height 10
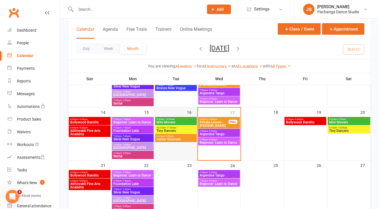
scroll to position [134, 0]
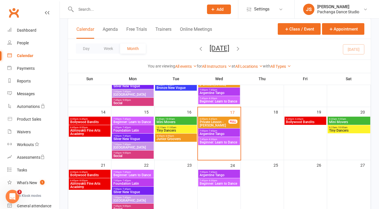
click at [188, 137] on span "Junior Groovers" at bounding box center [176, 138] width 40 height 3
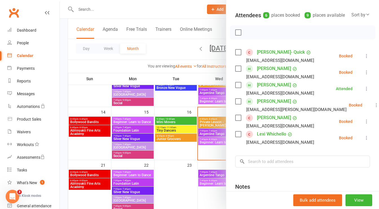
scroll to position [58, 0]
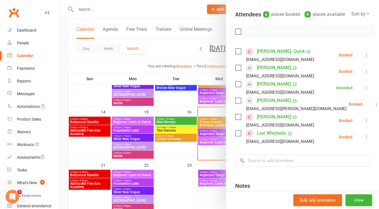
click at [237, 54] on label at bounding box center [238, 52] width 6 height 6
click at [236, 71] on label at bounding box center [238, 68] width 6 height 6
click at [236, 103] on label at bounding box center [238, 101] width 6 height 6
click at [237, 127] on div "[PERSON_NAME] [PERSON_NAME][EMAIL_ADDRESS][DOMAIN_NAME]" at bounding box center [275, 120] width 81 height 16
click at [237, 120] on label at bounding box center [238, 117] width 6 height 6
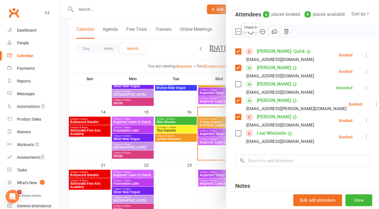
click at [248, 35] on icon "button" at bounding box center [251, 31] width 6 height 6
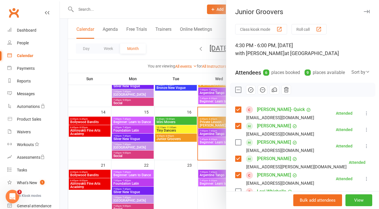
click at [364, 11] on icon "button" at bounding box center [367, 11] width 6 height 3
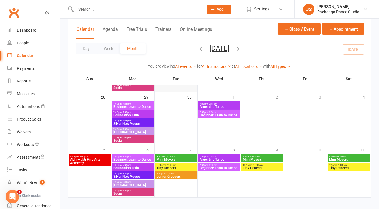
scroll to position [259, 0]
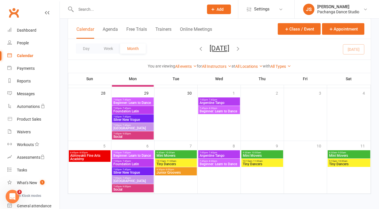
click at [221, 160] on span "7:45pm - 8:30pm" at bounding box center [219, 161] width 40 height 3
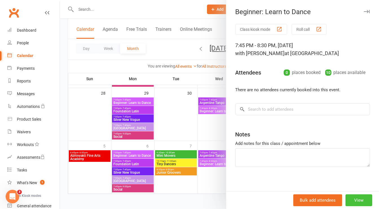
click at [349, 199] on button "View" at bounding box center [359, 200] width 27 height 12
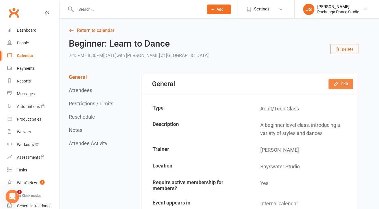
click at [334, 83] on button "Edit" at bounding box center [341, 84] width 25 height 10
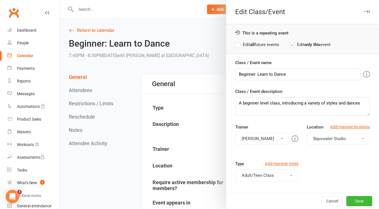
click at [201, 54] on div at bounding box center [219, 104] width 319 height 209
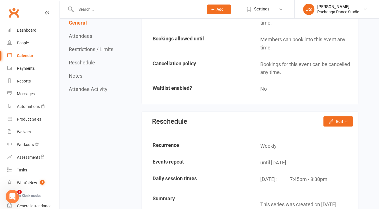
scroll to position [430, 0]
click at [335, 118] on button "Edit" at bounding box center [339, 121] width 30 height 10
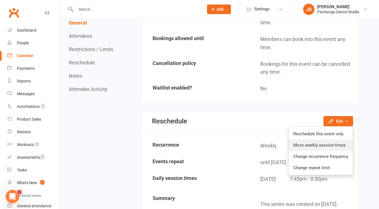
click at [343, 142] on link "Move weekly session times" at bounding box center [321, 144] width 64 height 11
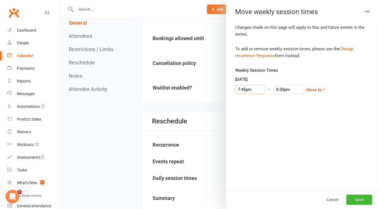
click at [256, 89] on input "7:45pm" at bounding box center [250, 89] width 30 height 9
type input "7:00pm"
type input "7:45pm"
click at [244, 95] on li "7:00pm" at bounding box center [249, 97] width 27 height 8
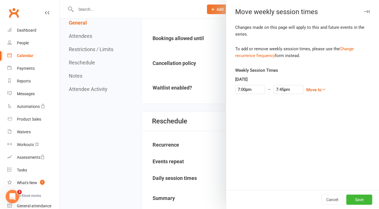
click at [280, 101] on div "Weekly Session Times [DATE] 7:00pm 12:00am 12:15am 12:30am 12:45am 1:00am 1:15a…" at bounding box center [302, 84] width 135 height 35
click at [360, 198] on button "Save" at bounding box center [360, 199] width 26 height 10
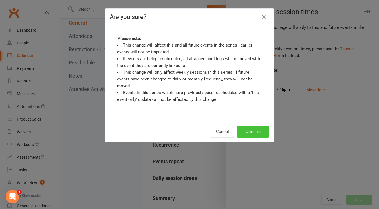
click at [259, 126] on button "Confirm" at bounding box center [253, 132] width 32 height 12
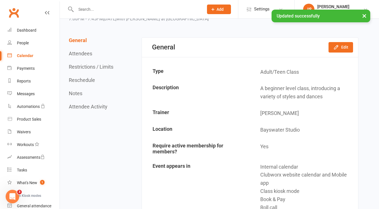
scroll to position [0, 0]
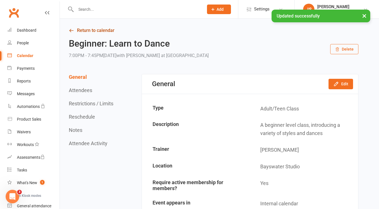
click at [89, 30] on link "Return to calendar" at bounding box center [214, 31] width 290 height 8
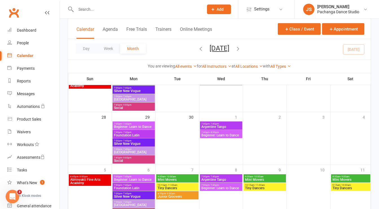
scroll to position [259, 0]
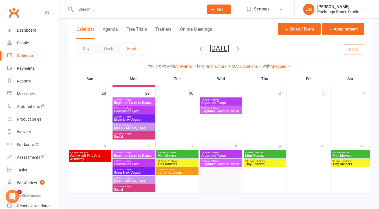
click at [223, 173] on div at bounding box center [221, 172] width 42 height 42
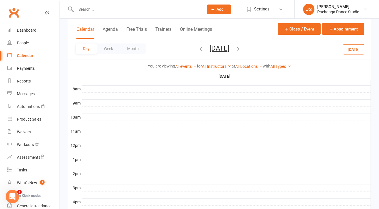
scroll to position [147, 0]
click at [141, 47] on button "Month" at bounding box center [133, 48] width 26 height 10
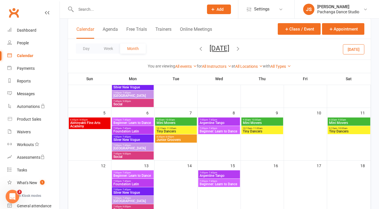
scroll to position [63, 0]
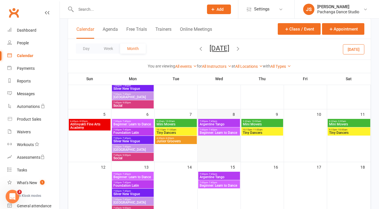
click at [212, 146] on div at bounding box center [219, 140] width 42 height 42
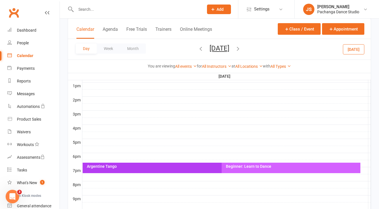
scroll to position [255, 0]
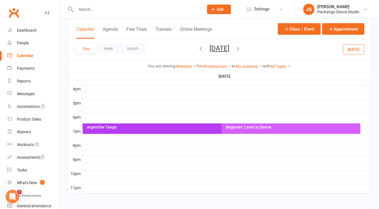
click at [105, 142] on div at bounding box center [226, 145] width 289 height 7
click at [103, 131] on button "Add Event" at bounding box center [101, 131] width 19 height 7
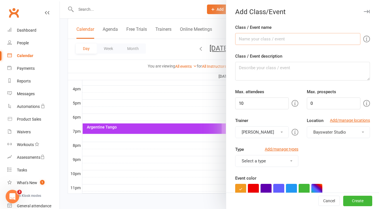
click at [271, 41] on input "Class / Event name" at bounding box center [297, 39] width 125 height 12
type input "Bronze New Vogue"
click at [253, 67] on textarea "Class / Event description" at bounding box center [302, 71] width 135 height 19
drag, startPoint x: 265, startPoint y: 67, endPoint x: 244, endPoint y: 67, distance: 21.2
click at [244, 67] on textarea "[PERSON_NAME] &" at bounding box center [302, 71] width 135 height 19
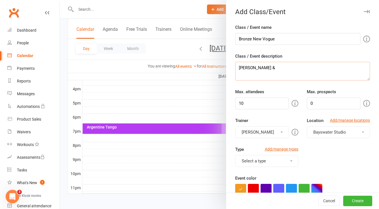
click at [267, 69] on textarea "[PERSON_NAME] &" at bounding box center [302, 71] width 135 height 19
drag, startPoint x: 265, startPoint y: 66, endPoint x: 235, endPoint y: 65, distance: 29.7
click at [235, 65] on textarea "[PERSON_NAME] &" at bounding box center [302, 71] width 135 height 19
click at [273, 67] on textarea "[PERSON_NAME] &" at bounding box center [302, 71] width 135 height 19
type textarea "[PERSON_NAME] & [PERSON_NAME]"
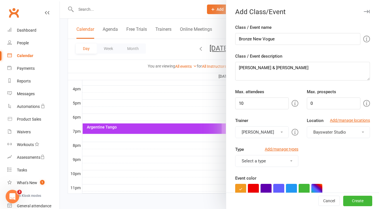
click at [267, 130] on button "[PERSON_NAME]" at bounding box center [262, 132] width 54 height 12
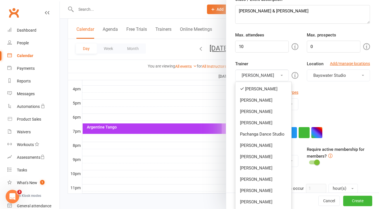
scroll to position [58, 0]
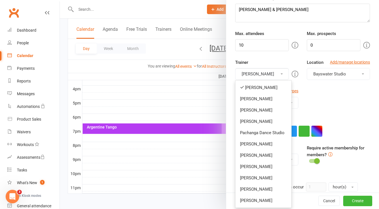
click at [262, 180] on link "[PERSON_NAME]" at bounding box center [264, 177] width 56 height 11
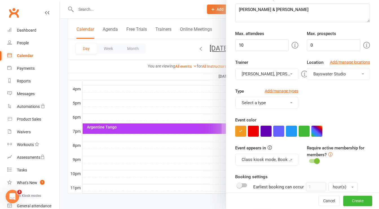
click at [259, 76] on button "[PERSON_NAME], [PERSON_NAME]" at bounding box center [266, 74] width 63 height 12
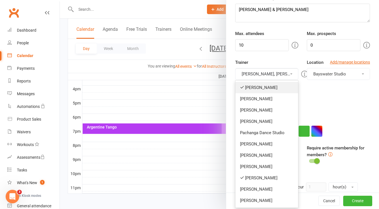
click at [255, 85] on link "[PERSON_NAME]" at bounding box center [267, 87] width 63 height 11
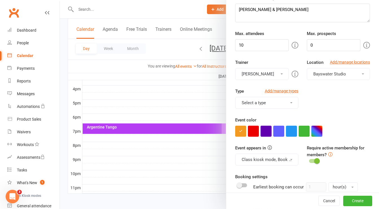
click at [266, 102] on button "Select a type" at bounding box center [266, 103] width 63 height 12
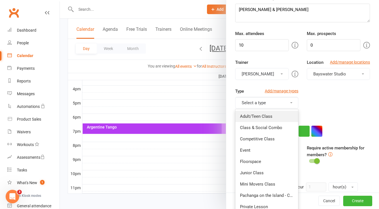
click at [265, 111] on link "Adult/Teen Class" at bounding box center [267, 116] width 63 height 11
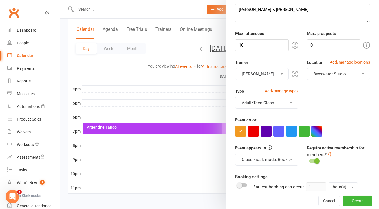
click at [306, 106] on div "Type Add/manage types Adult/Teen Class Adult/Teen Class Class & Social Combo Co…" at bounding box center [302, 102] width 143 height 29
click at [319, 132] on button "button" at bounding box center [317, 131] width 11 height 11
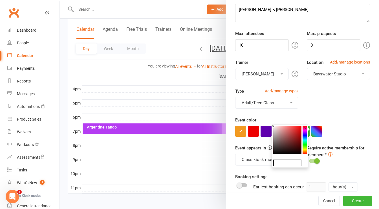
click at [305, 132] on colorpicker-hue at bounding box center [305, 140] width 4 height 28
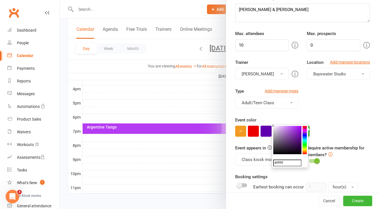
click at [299, 126] on colorpicker-saturation at bounding box center [287, 140] width 28 height 28
type input "#a814f8"
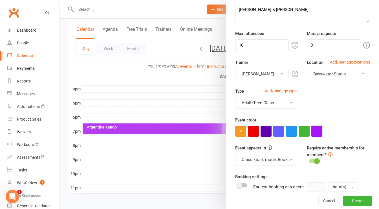
click at [315, 130] on button "button" at bounding box center [317, 131] width 11 height 11
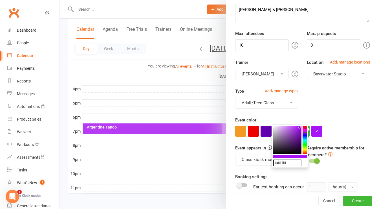
click at [331, 131] on div at bounding box center [302, 131] width 135 height 11
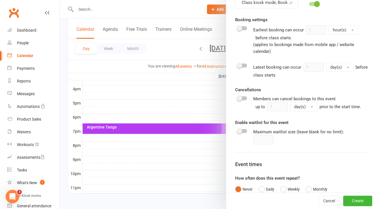
scroll to position [253, 0]
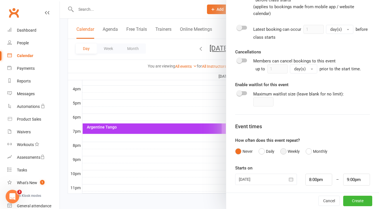
click at [286, 151] on button "Weekly" at bounding box center [289, 151] width 19 height 11
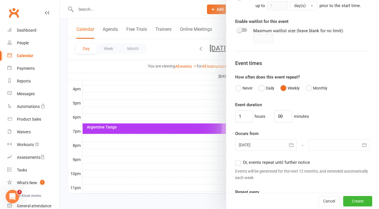
scroll to position [319, 0]
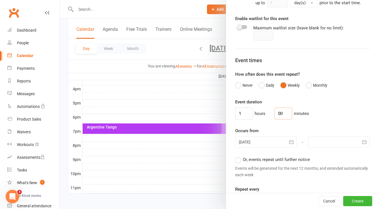
drag, startPoint x: 282, startPoint y: 111, endPoint x: 250, endPoint y: 109, distance: 32.2
click at [250, 109] on div "1 hours 00 minutes" at bounding box center [302, 114] width 135 height 12
type input "45"
click at [244, 113] on input "1" at bounding box center [244, 114] width 18 height 12
click at [329, 139] on div at bounding box center [339, 141] width 62 height 11
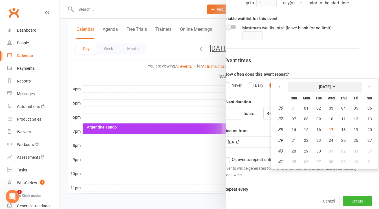
scroll to position [319, 12]
click at [367, 85] on icon "button" at bounding box center [369, 87] width 4 height 5
click at [317, 117] on span "09" at bounding box center [319, 119] width 5 height 5
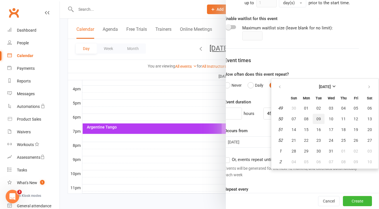
type input "[DATE]"
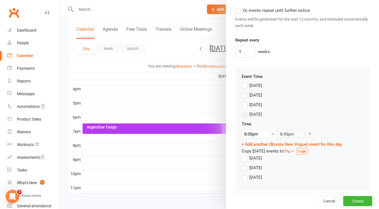
scroll to position [472, 0]
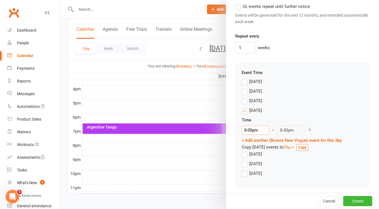
click at [255, 126] on input "8:00pm" at bounding box center [255, 130] width 27 height 9
type input "7:45pm"
type input "8:30pm"
click at [252, 148] on li "7:45pm" at bounding box center [255, 152] width 27 height 8
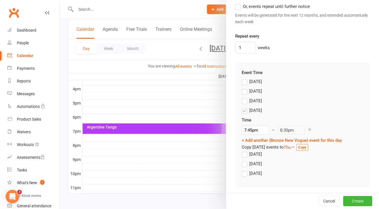
click at [317, 126] on div "7:45pm 12:00am 12:15am 12:30am 12:45am 1:00am 1:15am 1:30am 1:45am 2:00am 2:15a…" at bounding box center [292, 130] width 100 height 9
click at [348, 200] on button "Create" at bounding box center [357, 201] width 29 height 10
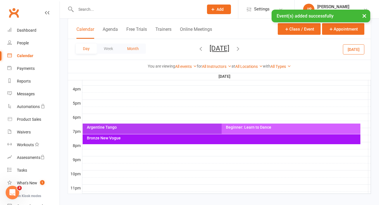
click at [139, 45] on button "Month" at bounding box center [133, 48] width 26 height 10
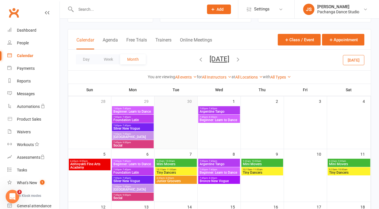
scroll to position [46, 0]
